Goal: Information Seeking & Learning: Check status

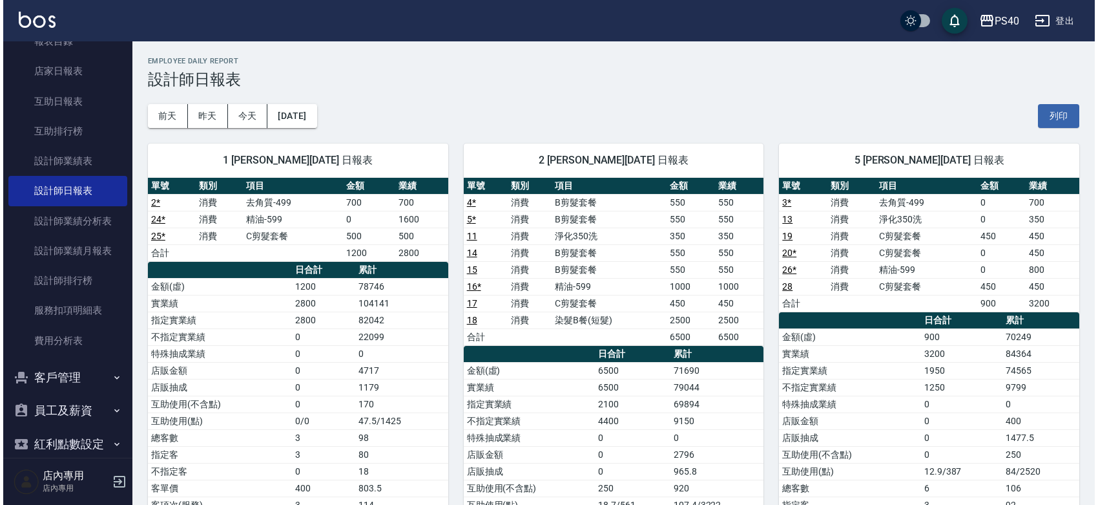
scroll to position [377, 0]
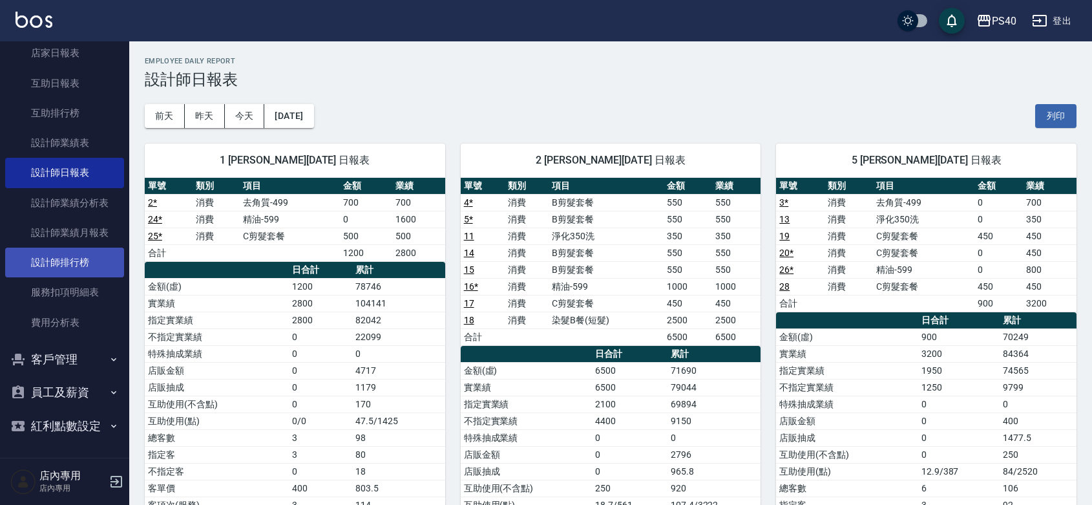
click at [79, 247] on link "設計師排行榜" at bounding box center [64, 262] width 119 height 30
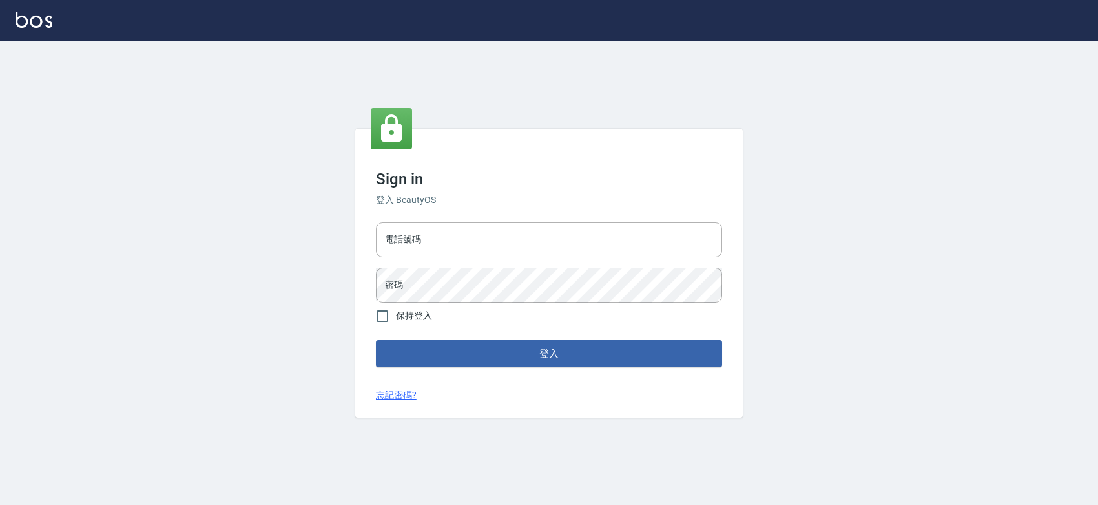
drag, startPoint x: 479, startPoint y: 213, endPoint x: 475, endPoint y: 220, distance: 8.1
click at [479, 217] on div "電話號碼 電話號碼 密碼 密碼" at bounding box center [549, 262] width 357 height 90
click at [472, 223] on input "電話號碼" at bounding box center [549, 239] width 346 height 35
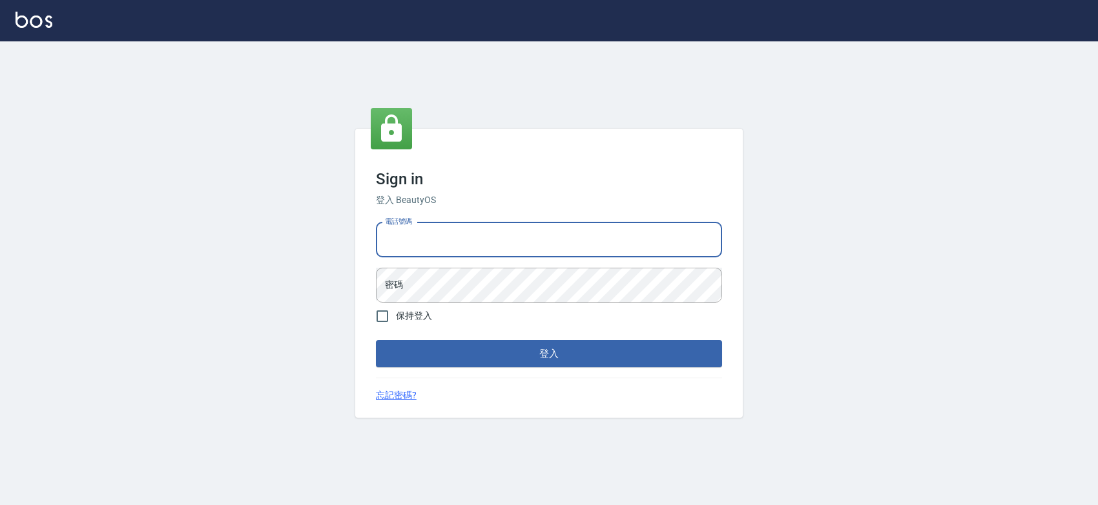
type input "0427061917"
drag, startPoint x: 436, startPoint y: 236, endPoint x: 363, endPoint y: 237, distance: 73.0
click at [363, 237] on div "Sign in 登入 BeautyOS 電話號碼 [PHONE_NUMBER] 電話號碼 密碼 密碼 保持登入 登入 忘記密碼?" at bounding box center [549, 273] width 388 height 289
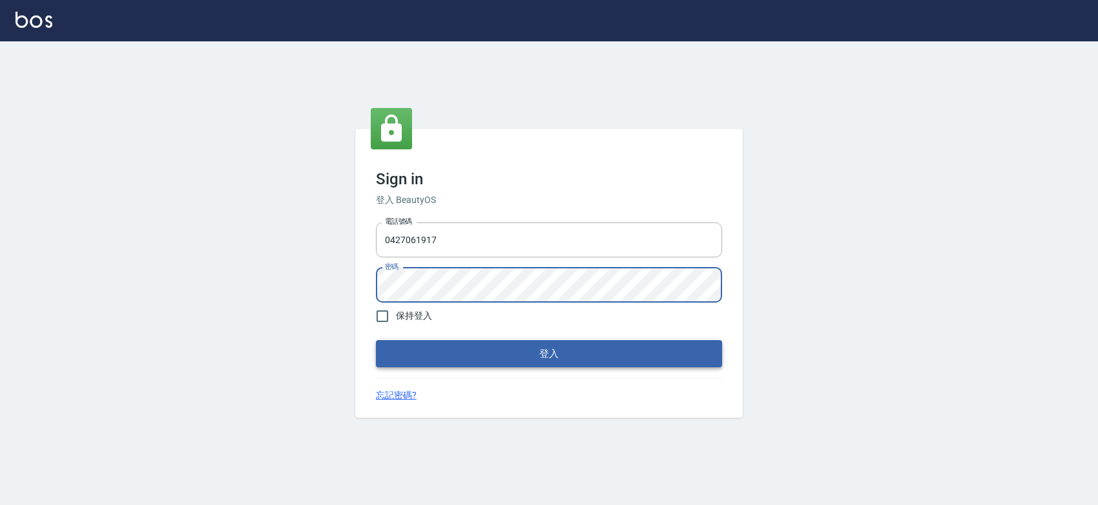
click at [531, 357] on button "登入" at bounding box center [549, 353] width 346 height 27
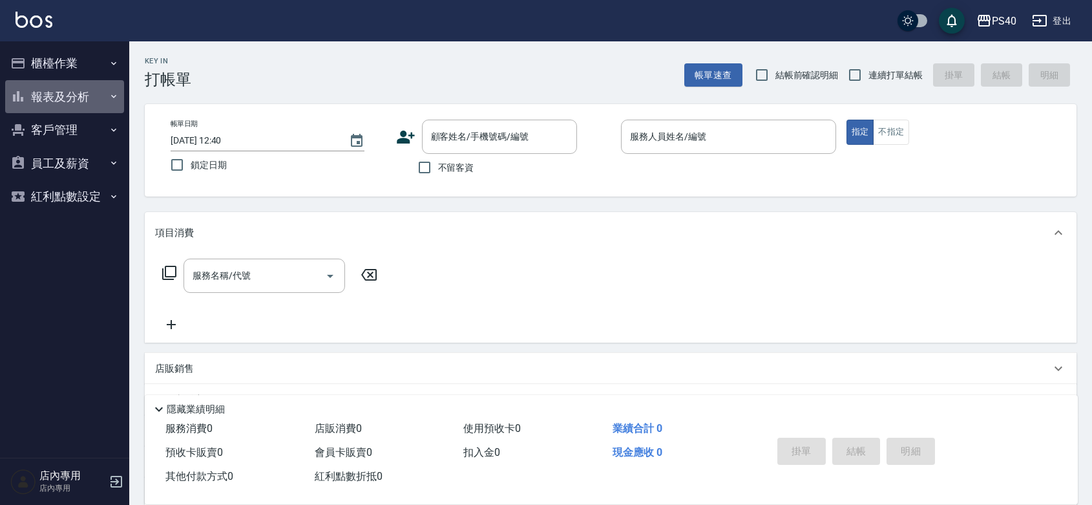
click at [65, 94] on button "報表及分析" at bounding box center [64, 97] width 119 height 34
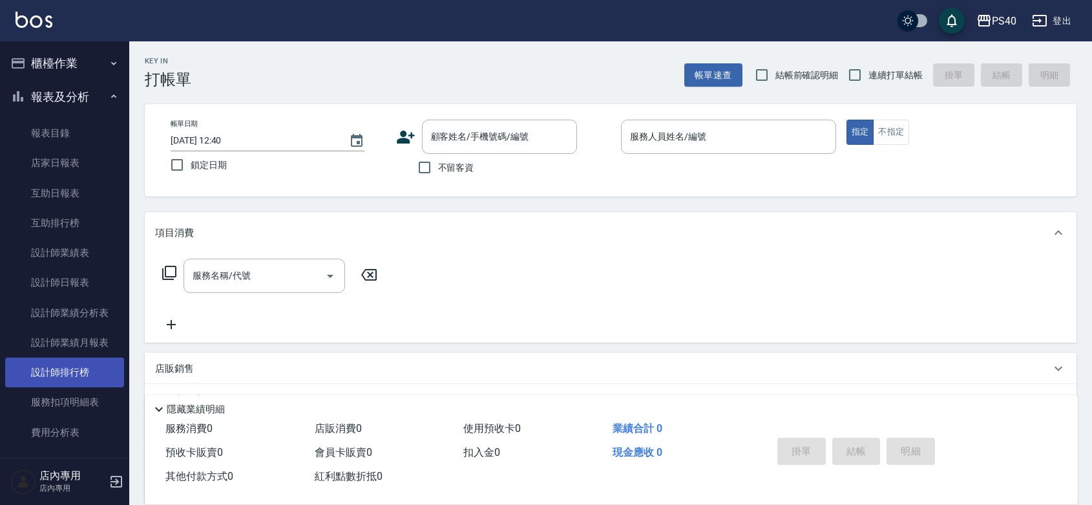
click at [74, 376] on link "設計師排行榜" at bounding box center [64, 372] width 119 height 30
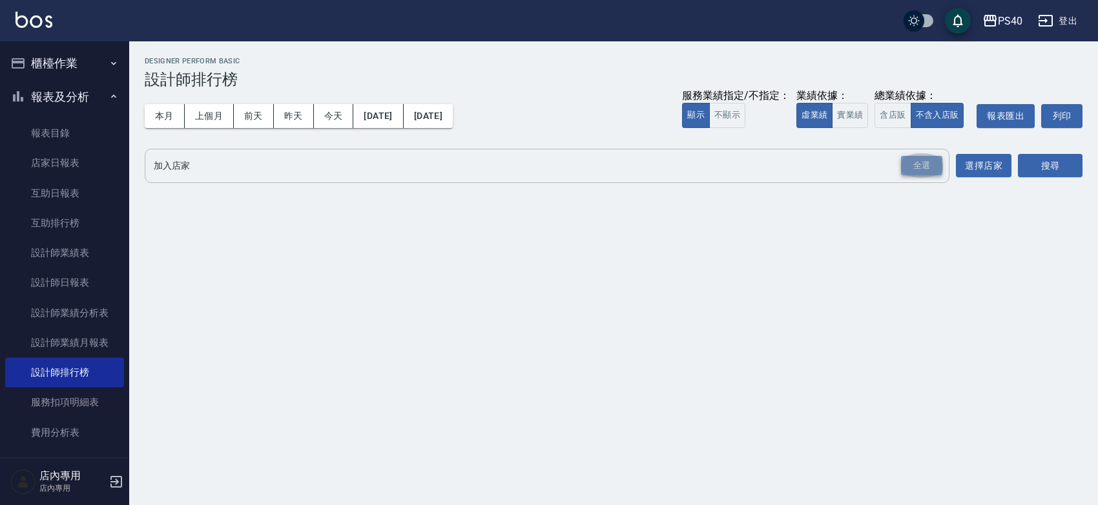
click at [928, 167] on div "全選" at bounding box center [921, 166] width 41 height 20
drag, startPoint x: 840, startPoint y: 114, endPoint x: 922, endPoint y: 136, distance: 84.1
click at [840, 114] on button "實業績" at bounding box center [850, 115] width 36 height 25
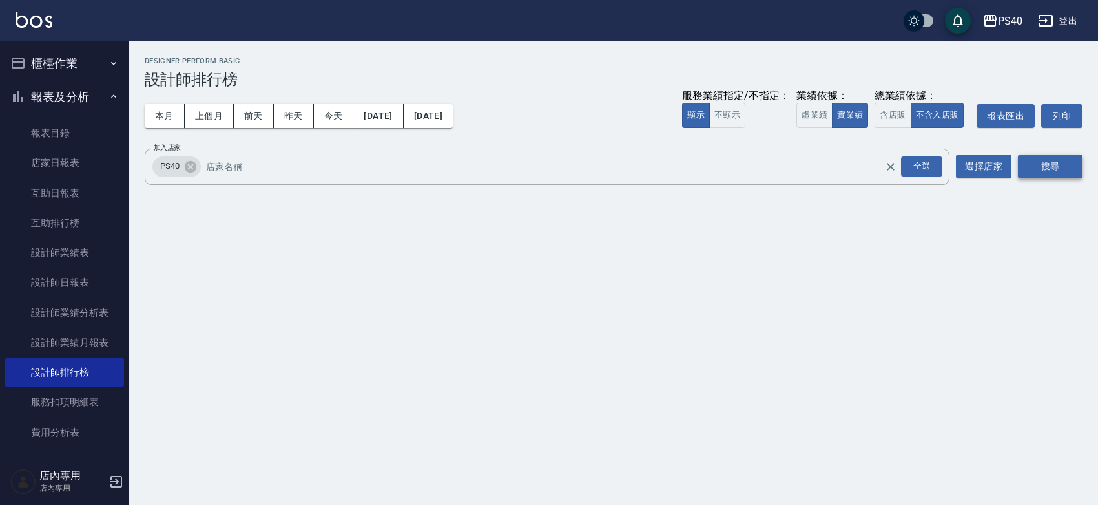
click at [1051, 169] on button "搜尋" at bounding box center [1050, 166] width 65 height 24
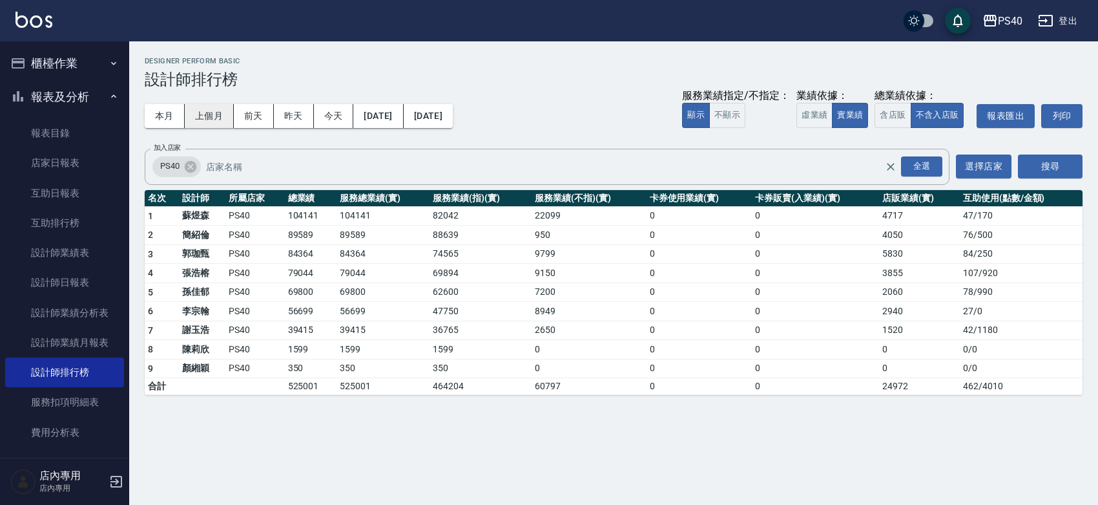
drag, startPoint x: 218, startPoint y: 112, endPoint x: 224, endPoint y: 114, distance: 6.7
click at [218, 112] on button "上個月" at bounding box center [209, 116] width 49 height 24
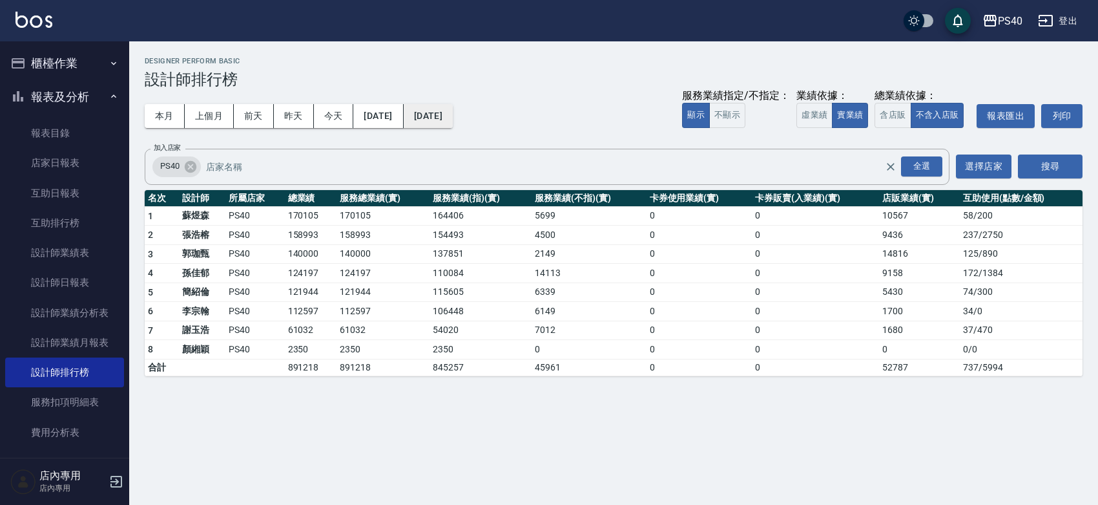
click at [453, 120] on button "[DATE]" at bounding box center [428, 116] width 49 height 24
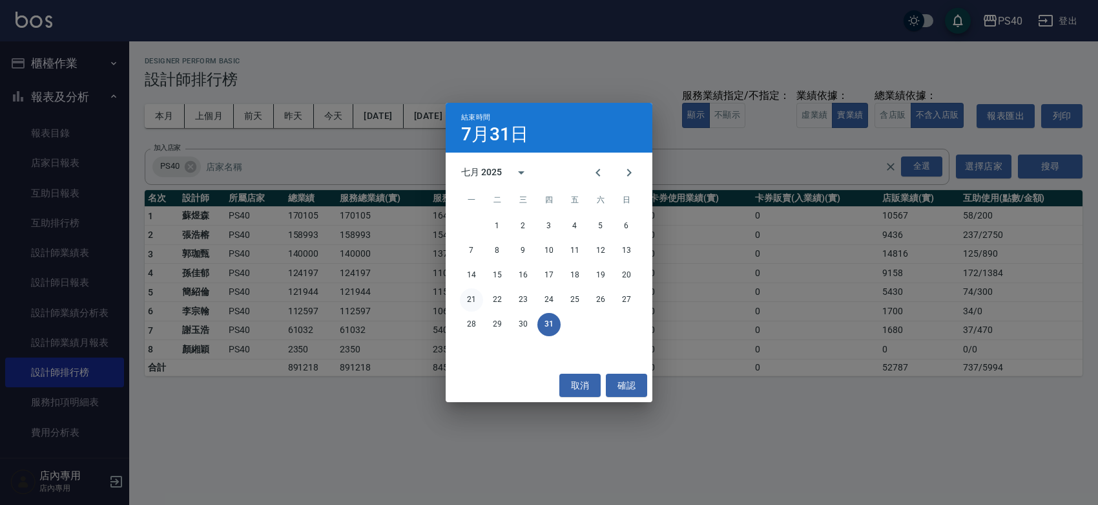
click at [463, 298] on button "21" at bounding box center [471, 299] width 23 height 23
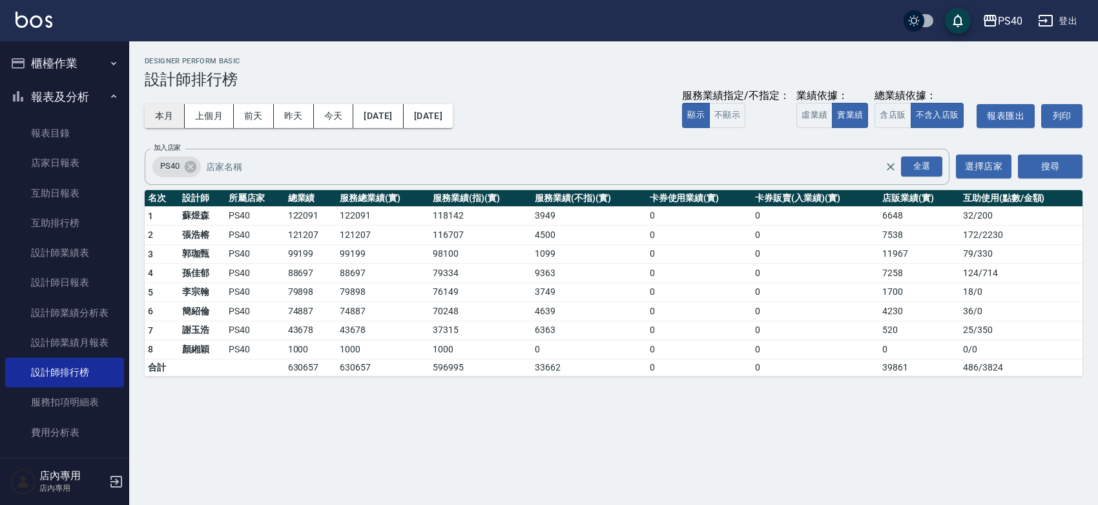
click at [147, 114] on button "本月" at bounding box center [165, 116] width 40 height 24
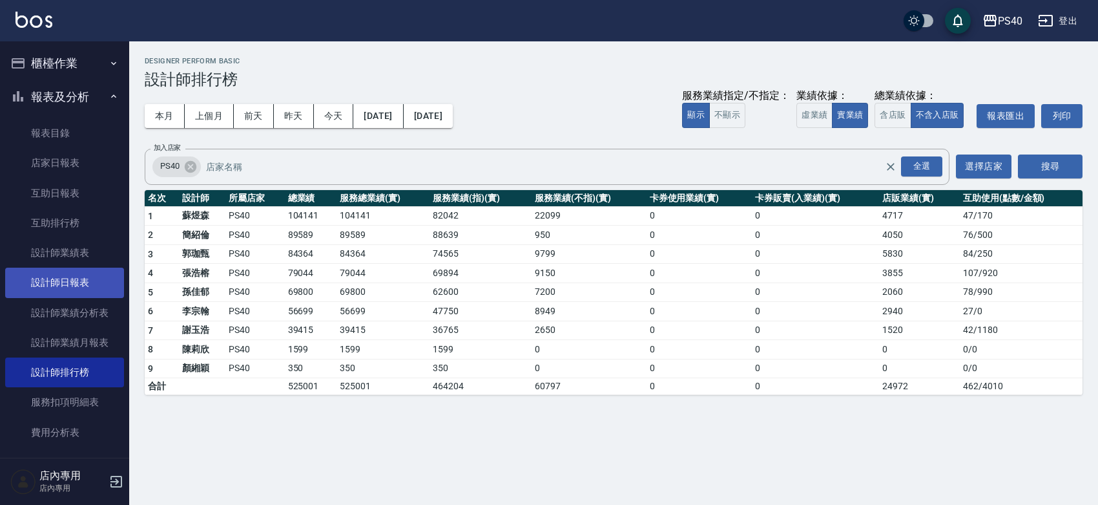
click at [65, 286] on link "設計師日報表" at bounding box center [64, 282] width 119 height 30
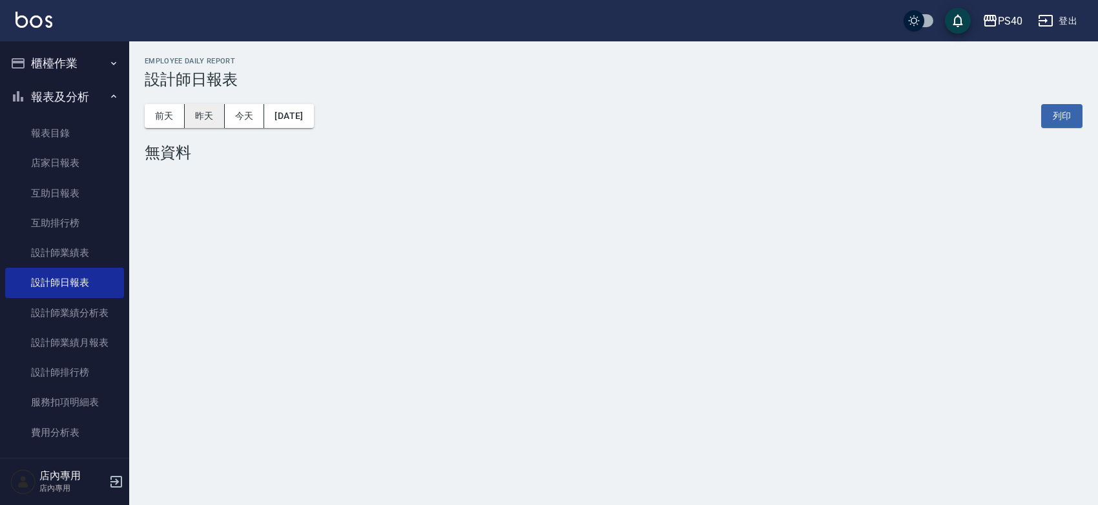
click at [197, 117] on button "昨天" at bounding box center [205, 116] width 40 height 24
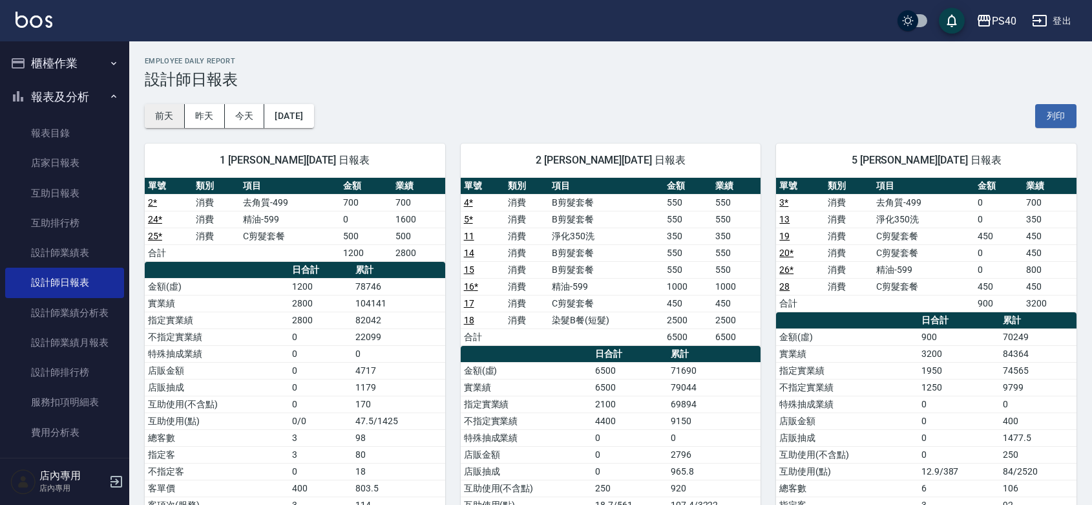
click at [173, 117] on button "前天" at bounding box center [165, 116] width 40 height 24
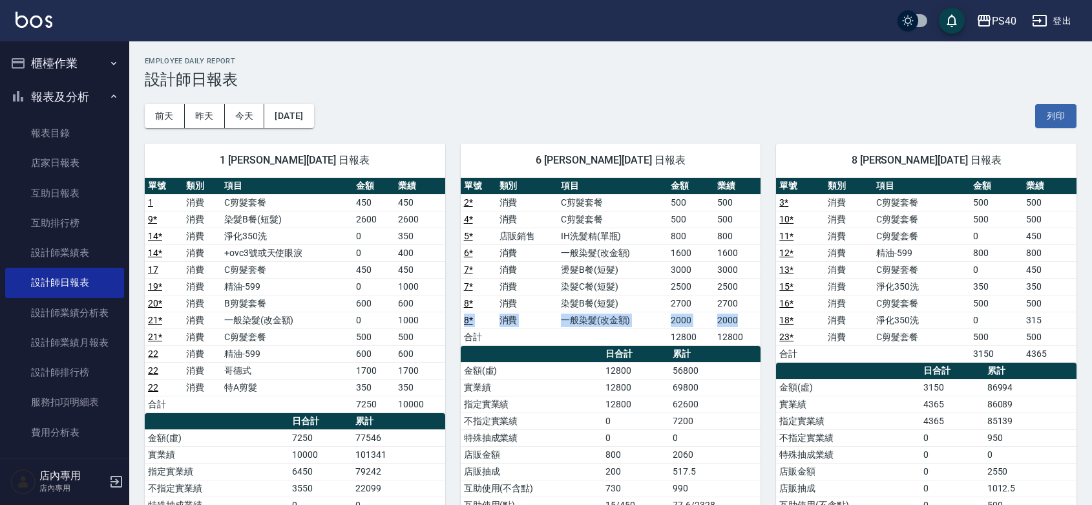
drag, startPoint x: 747, startPoint y: 317, endPoint x: 743, endPoint y: 307, distance: 10.7
click at [743, 307] on tbody "2 * 消費 C剪髮套餐 500 500 4 * 消費 C剪髮套餐 500 500 5 * 店販銷售 IH洗髮精(單瓶) 800 800 6 * 消費 一般染…" at bounding box center [611, 269] width 300 height 151
click at [731, 299] on td "2700" at bounding box center [737, 303] width 47 height 17
click at [744, 279] on td "2500" at bounding box center [737, 286] width 47 height 17
click at [733, 231] on td "800" at bounding box center [737, 235] width 47 height 17
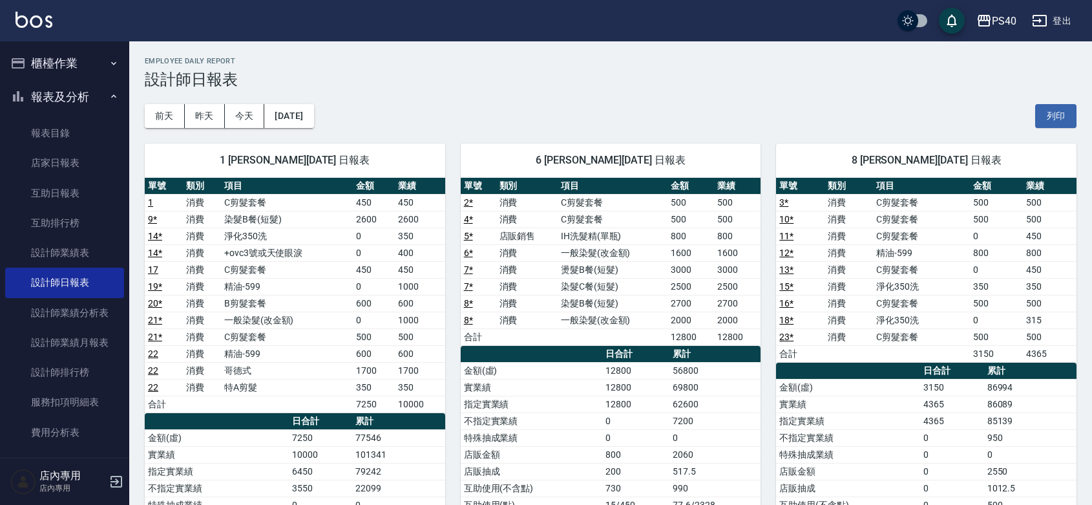
click at [729, 217] on td "500" at bounding box center [737, 219] width 47 height 17
click at [735, 245] on td "1600" at bounding box center [737, 252] width 47 height 17
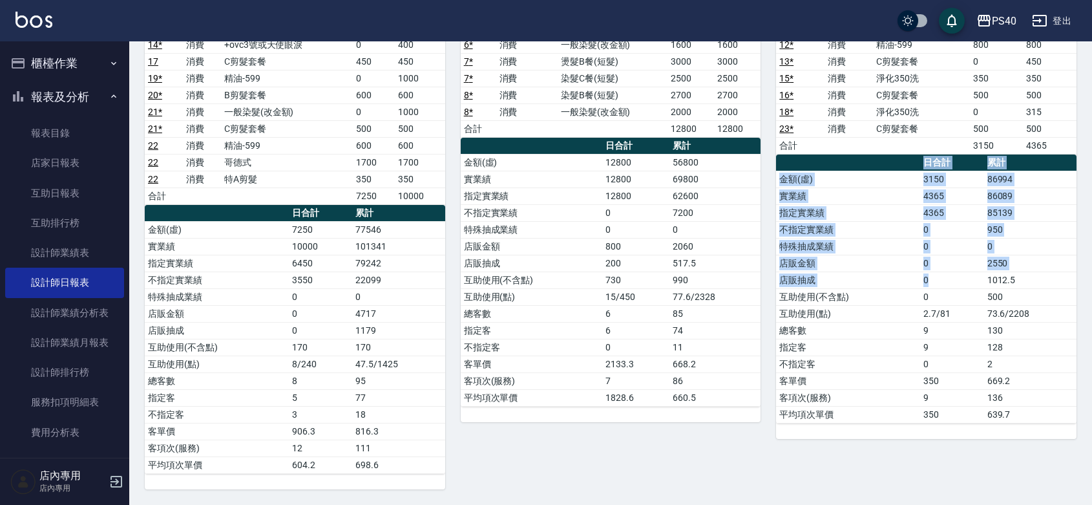
drag, startPoint x: 967, startPoint y: 536, endPoint x: 966, endPoint y: 528, distance: 8.5
click at [966, 504] on html "PS40 登出 櫃檯作業 打帳單 帳單列表 掛單列表 座位開單 營業儀表板 現金收支登錄 高階收支登錄 每日結帳 報表及分析 報表目錄 店家日報表 互助日報表…" at bounding box center [546, 148] width 1092 height 713
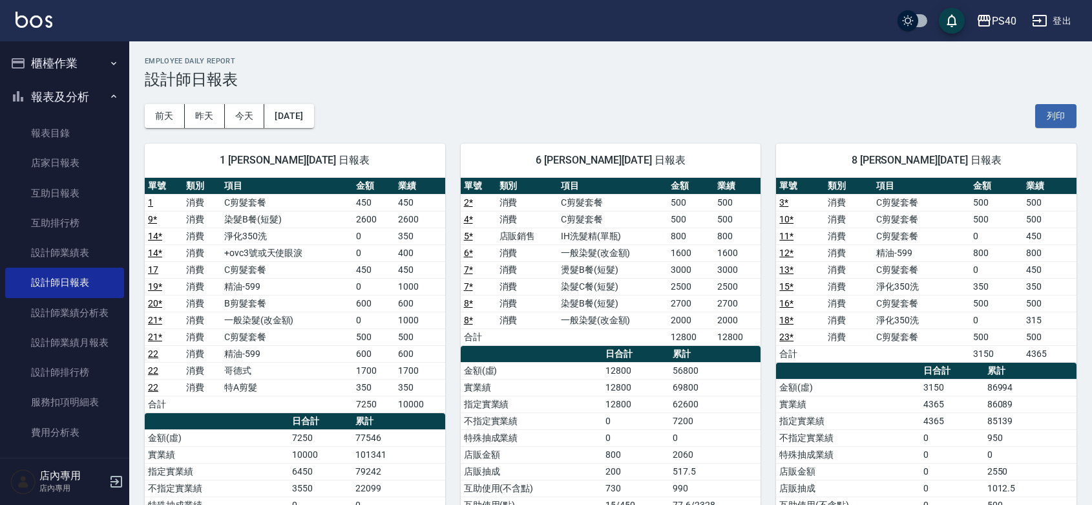
click at [52, 21] on div "PS40 登出" at bounding box center [546, 20] width 1092 height 41
click at [26, 20] on img at bounding box center [34, 20] width 37 height 16
